Goal: Information Seeking & Learning: Check status

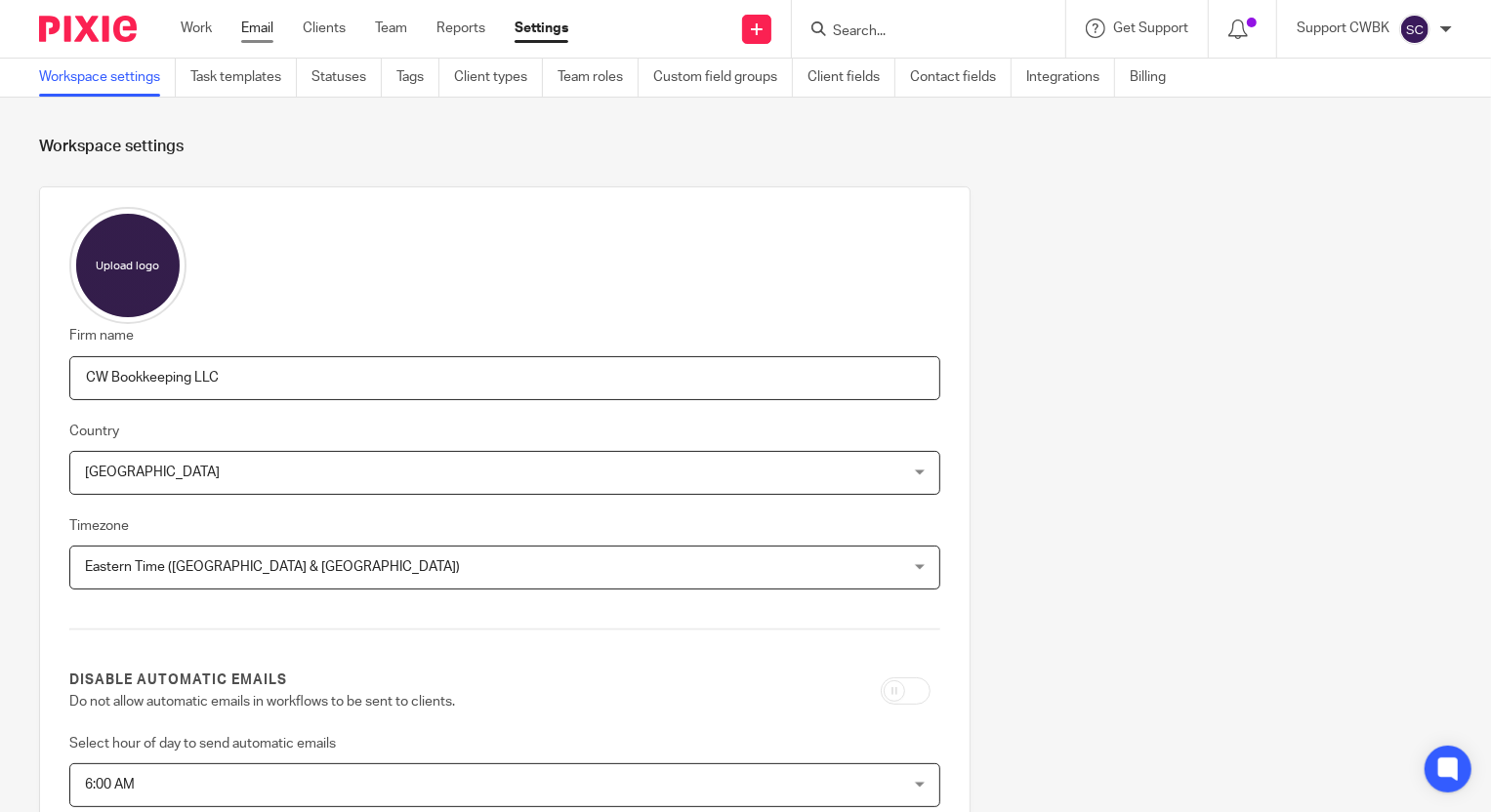
click at [250, 22] on link "Email" at bounding box center [257, 29] width 32 height 20
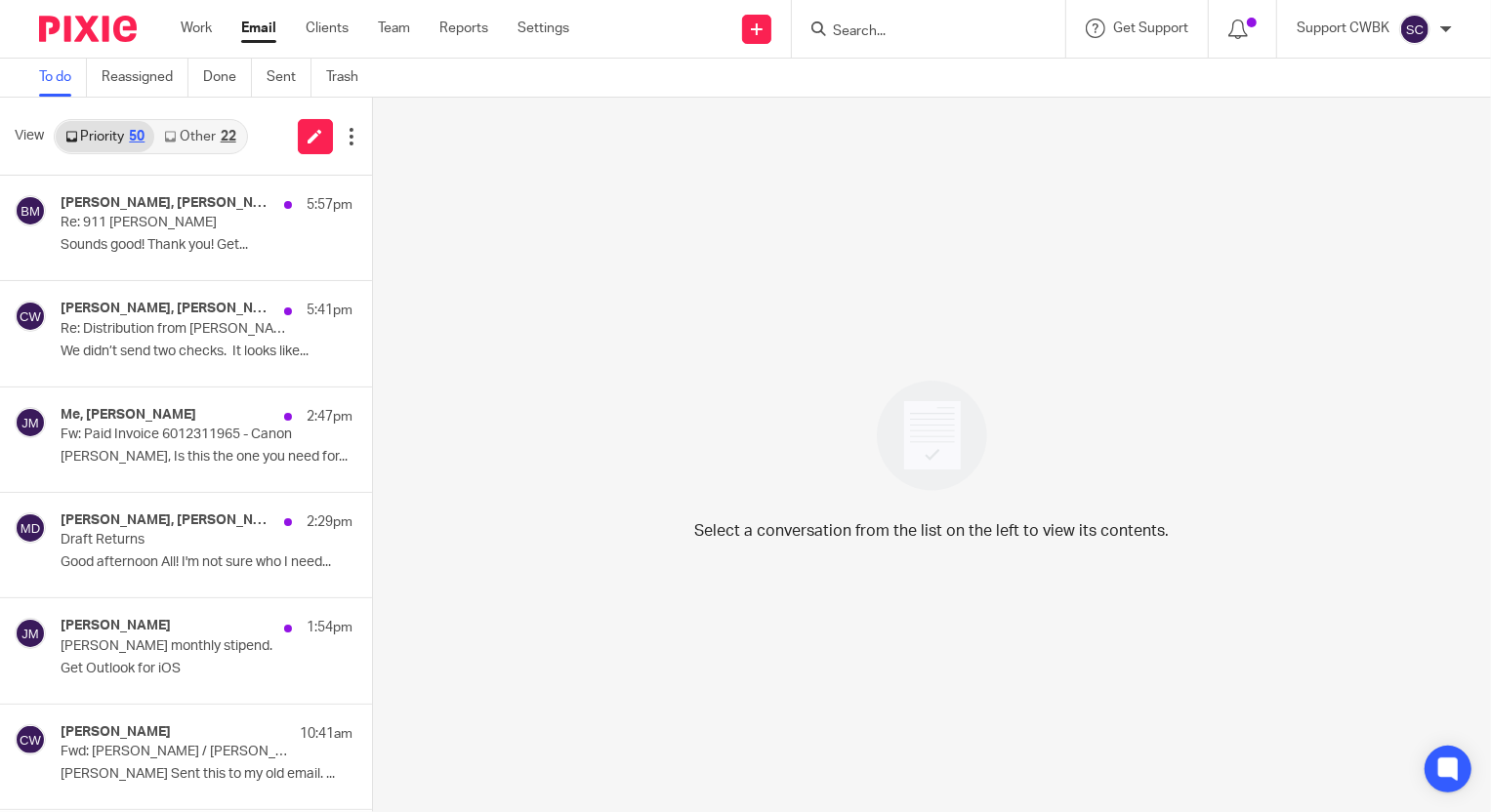
click at [196, 133] on link "Other 22" at bounding box center [199, 135] width 91 height 31
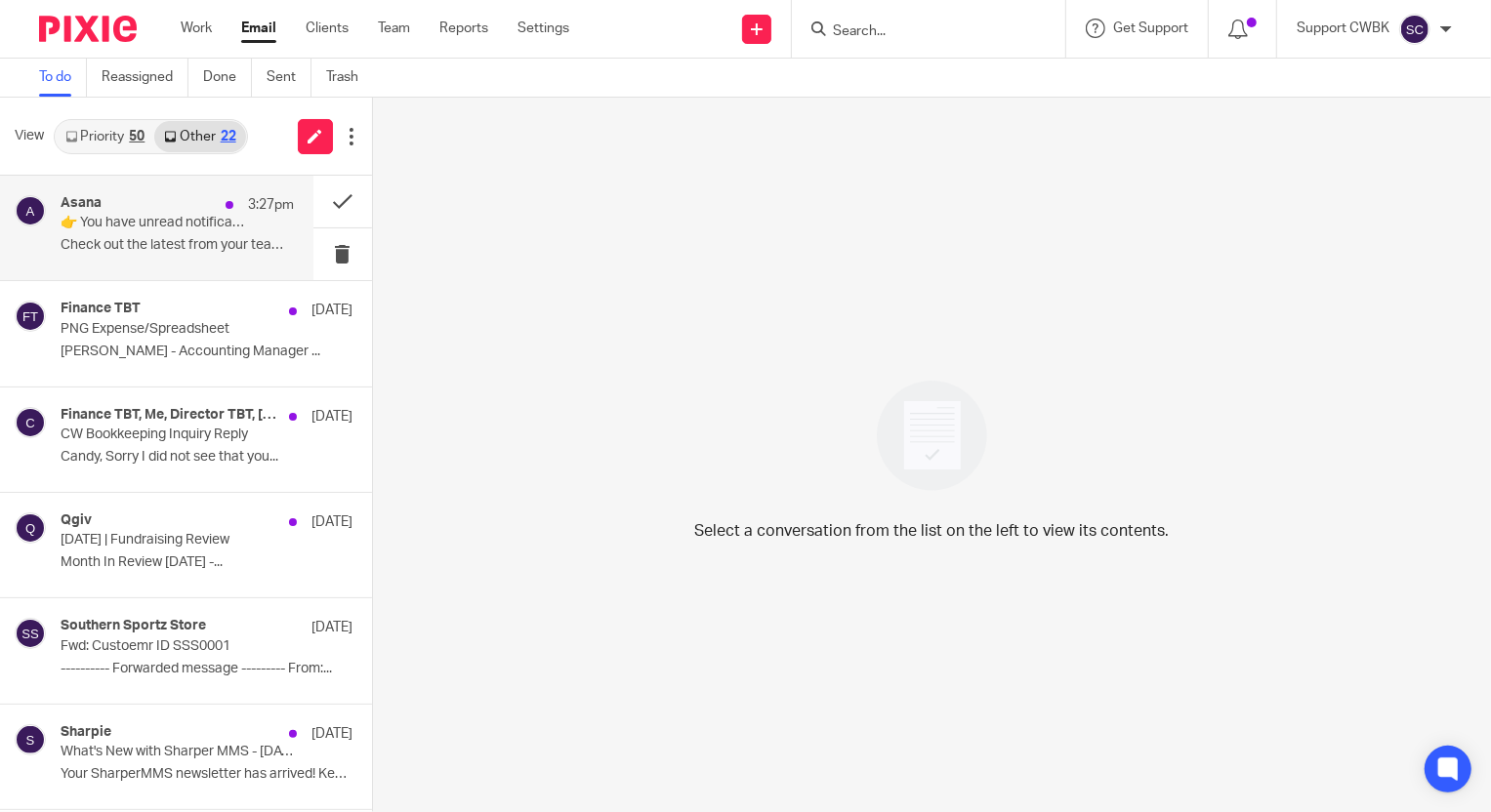
click at [120, 225] on p "👉 You have unread notifications" at bounding box center [153, 222] width 186 height 17
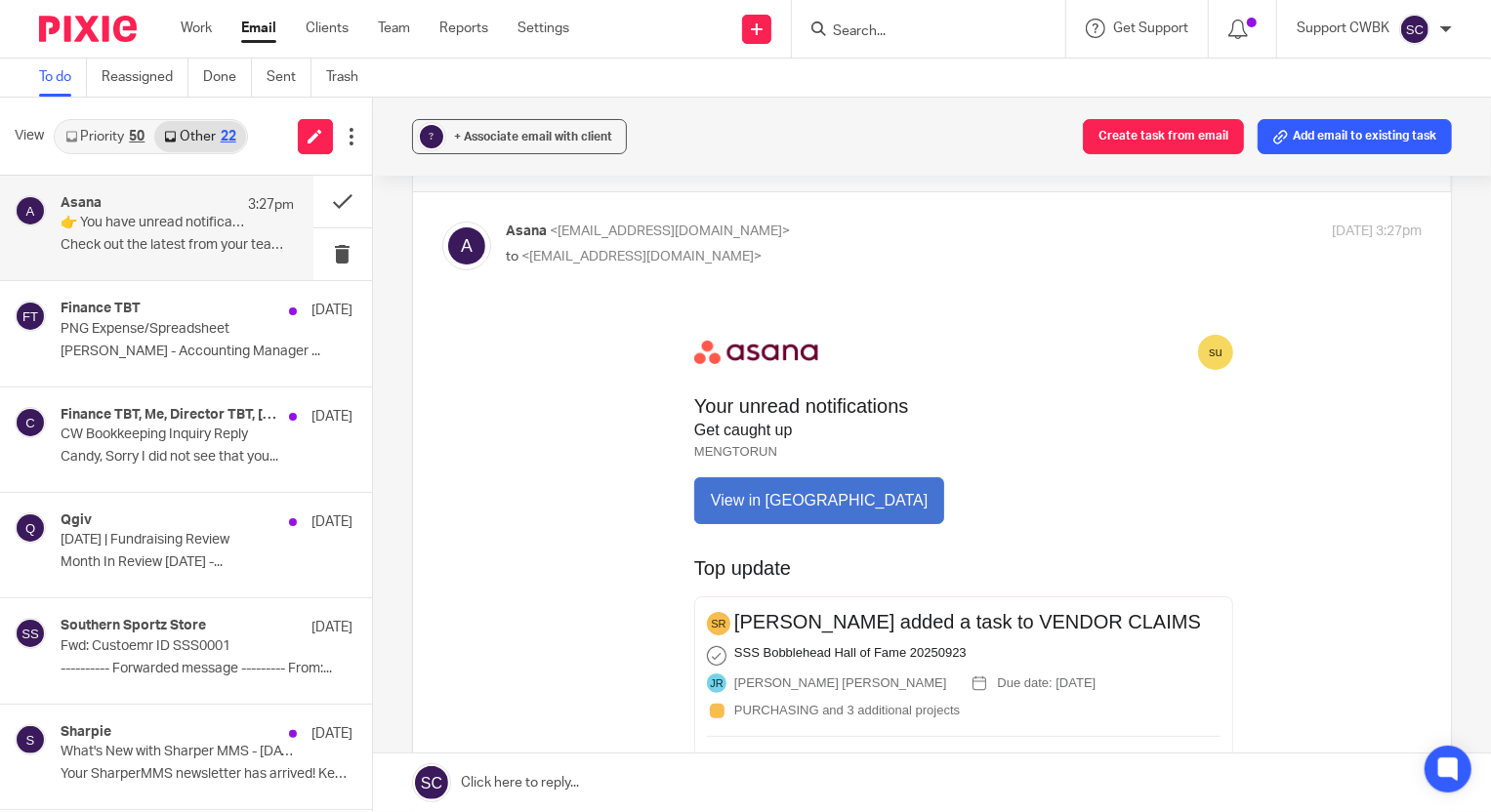
scroll to position [88, 0]
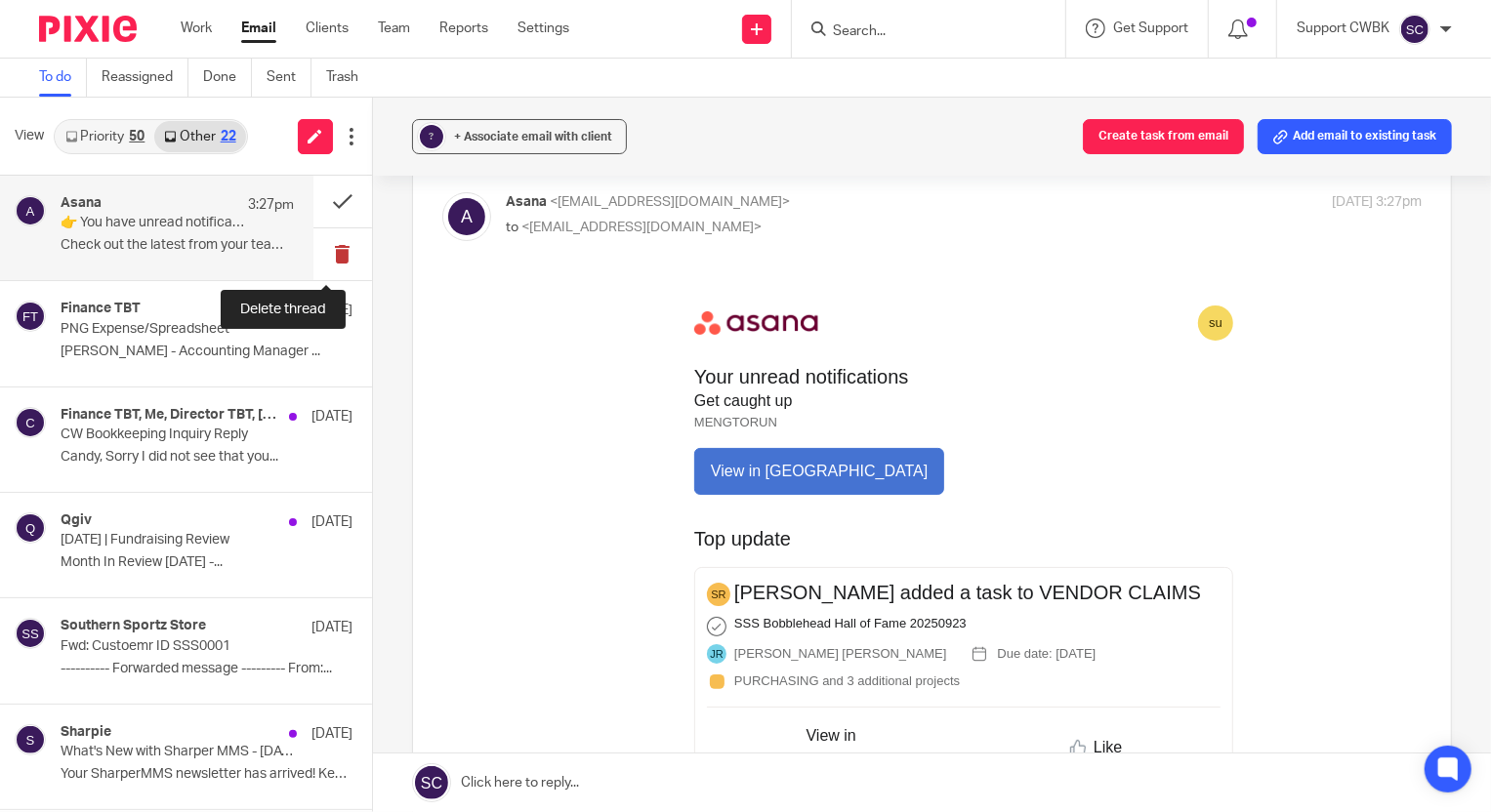
click at [327, 258] on button at bounding box center [342, 254] width 59 height 52
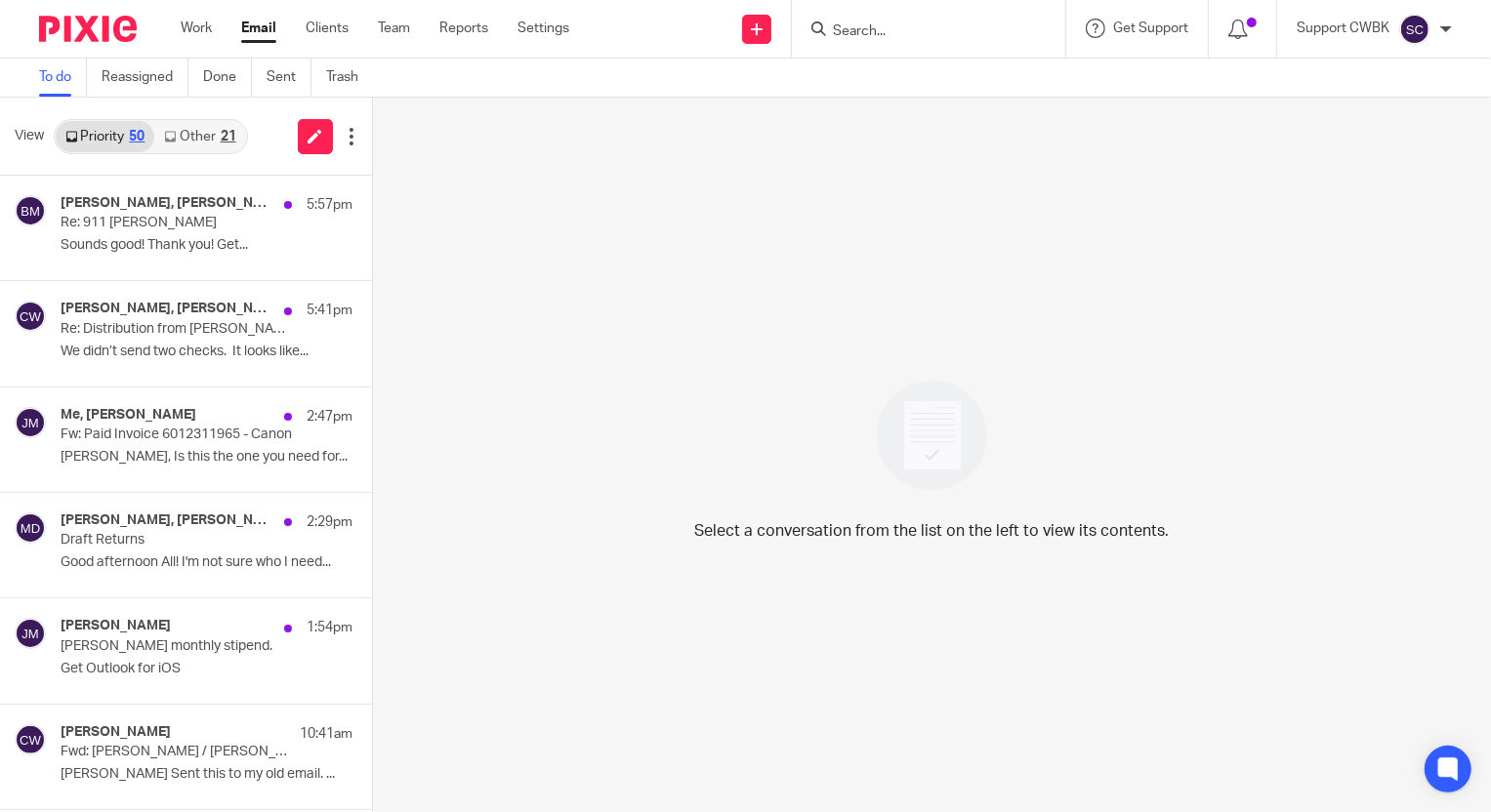
click at [199, 142] on link "Other 21" at bounding box center [199, 135] width 91 height 31
